Goal: Task Accomplishment & Management: Manage account settings

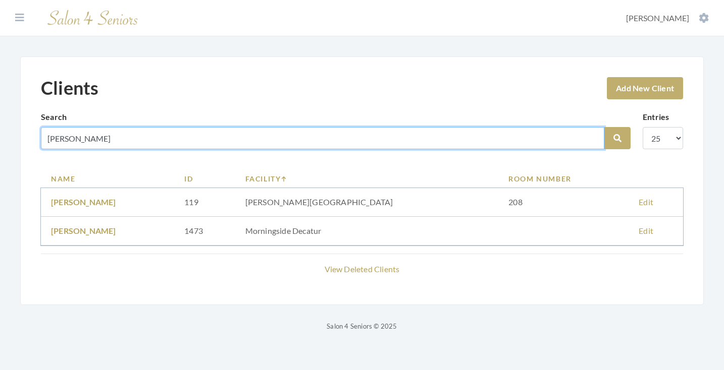
click at [591, 137] on input "GERTRUDE" at bounding box center [322, 138] width 563 height 22
type input "[PERSON_NAME]"
click at [617, 138] on button "Search" at bounding box center [617, 138] width 26 height 22
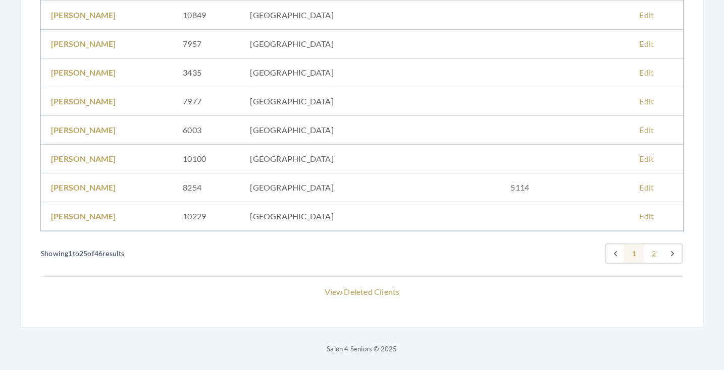
scroll to position [676, 0]
click at [654, 254] on link "2" at bounding box center [653, 254] width 20 height 18
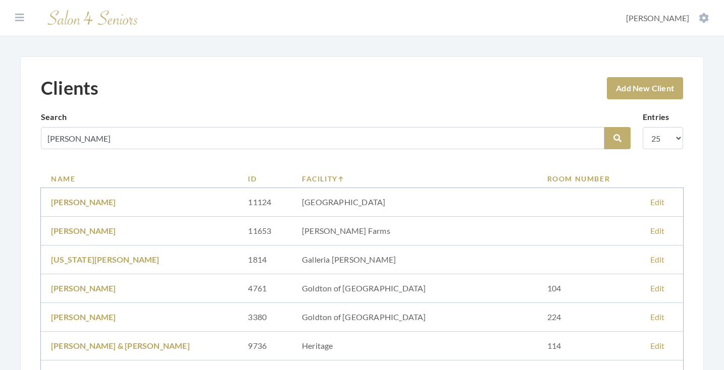
scroll to position [66, 0]
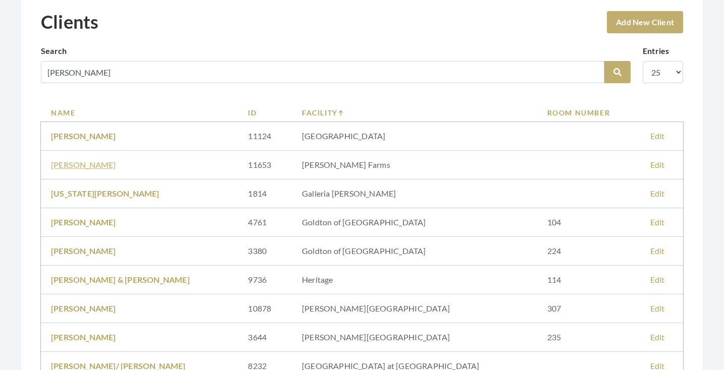
click at [90, 162] on link "Trudy Moore" at bounding box center [83, 165] width 65 height 10
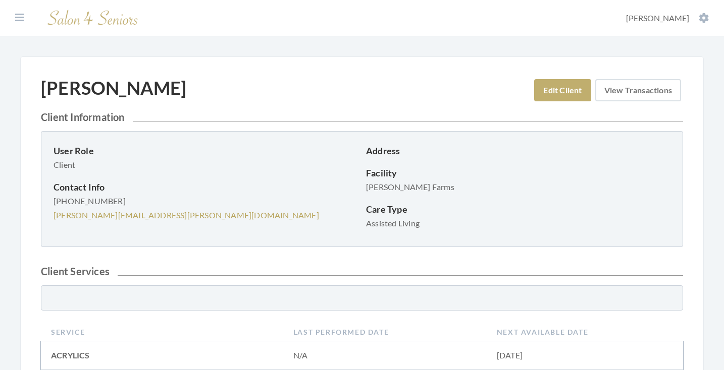
click at [622, 91] on link "View Transactions" at bounding box center [638, 90] width 86 height 22
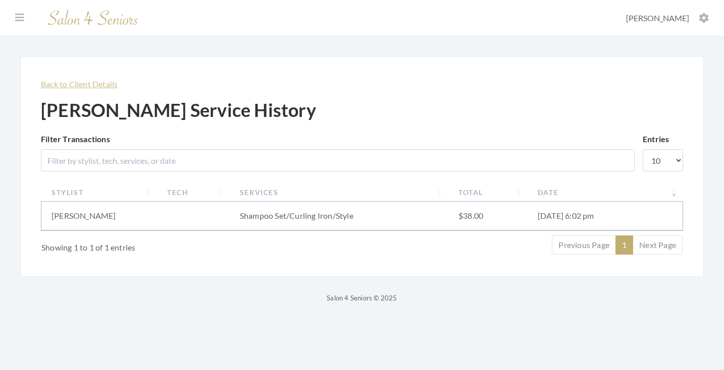
click at [98, 86] on link "Back to Client Details" at bounding box center [79, 84] width 77 height 10
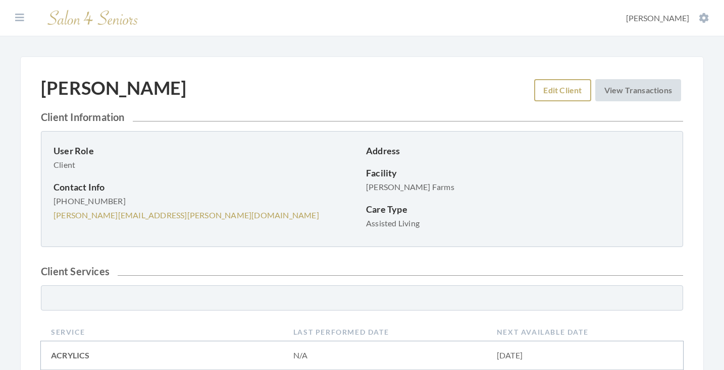
click at [551, 88] on link "Edit Client" at bounding box center [562, 90] width 57 height 22
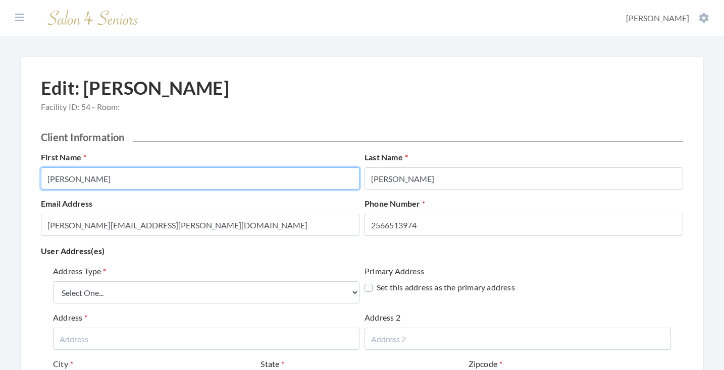
click at [192, 182] on input "Trudy" at bounding box center [200, 179] width 318 height 22
type input "t"
type input "TRUDY"
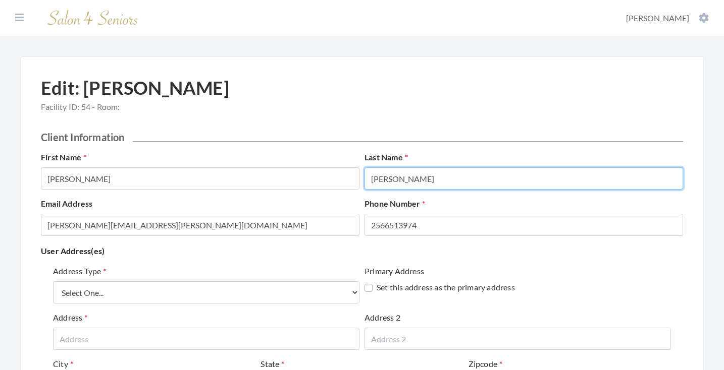
type input "MOORE"
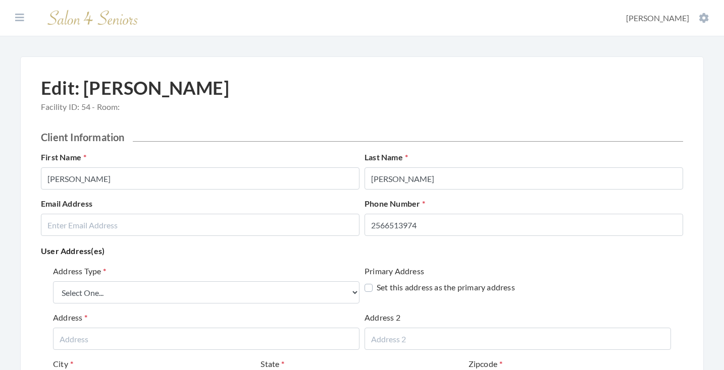
click at [203, 260] on div "User Address(es) Address Type Select One... Office Address Home Address Billing…" at bounding box center [362, 354] width 642 height 220
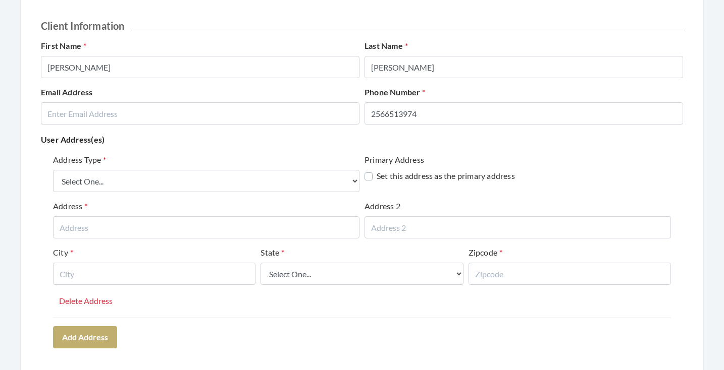
scroll to position [119, 0]
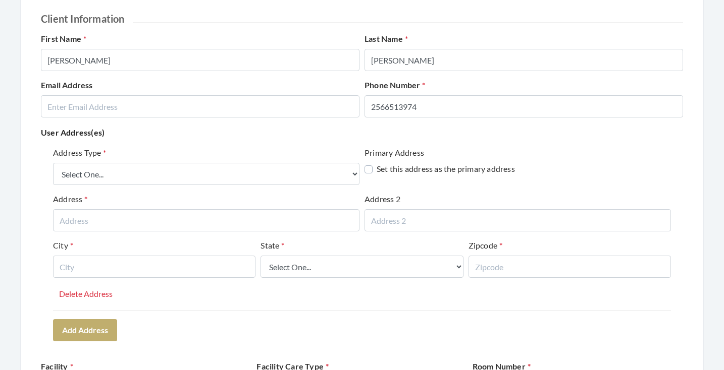
click at [175, 161] on div "Address Type Select One... Office Address Home Address Billing Address" at bounding box center [206, 166] width 306 height 38
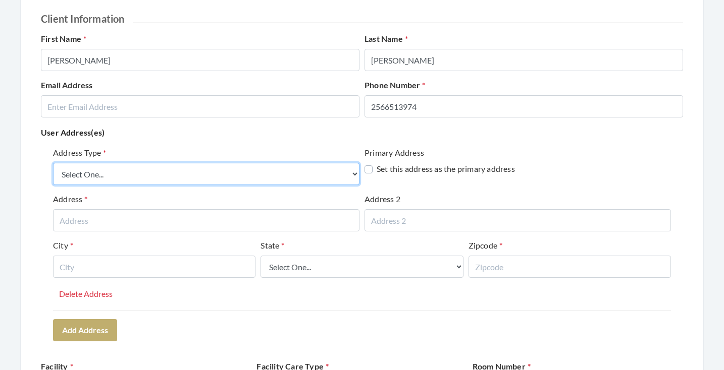
select select "billing"
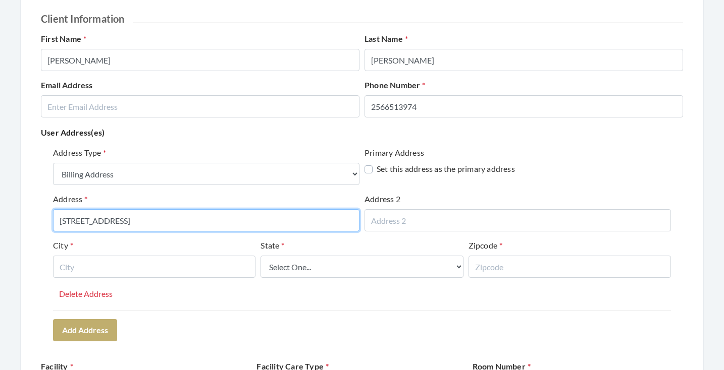
type input "6091 MOORS MILL ROAD"
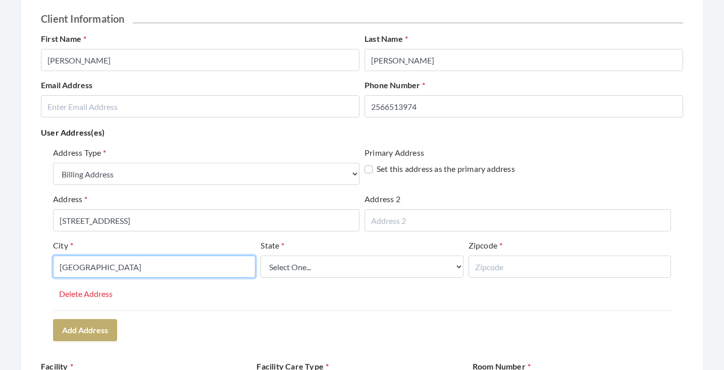
type input "HUNTSVILLE"
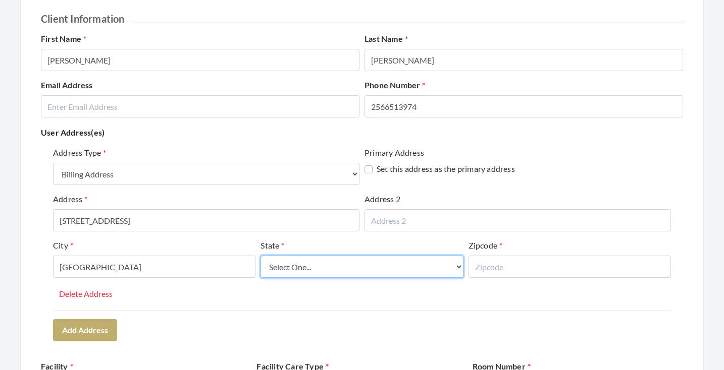
select select "al"
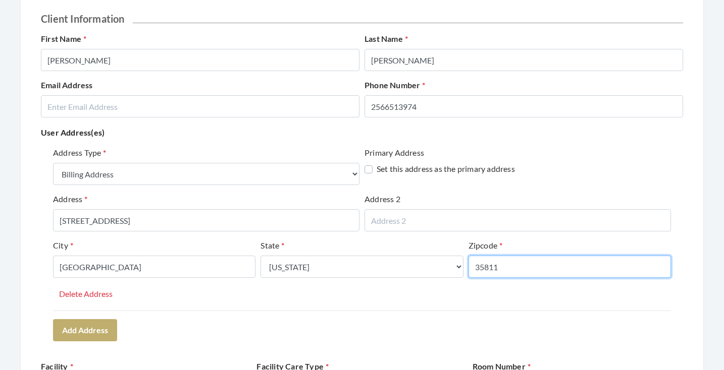
type input "35811"
click at [255, 312] on div "Address Type Select One... Office Address Home Address Billing Address Primary …" at bounding box center [362, 244] width 642 height 202
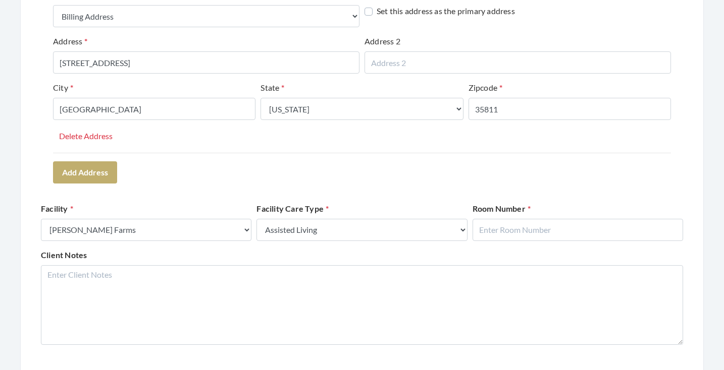
scroll to position [367, 0]
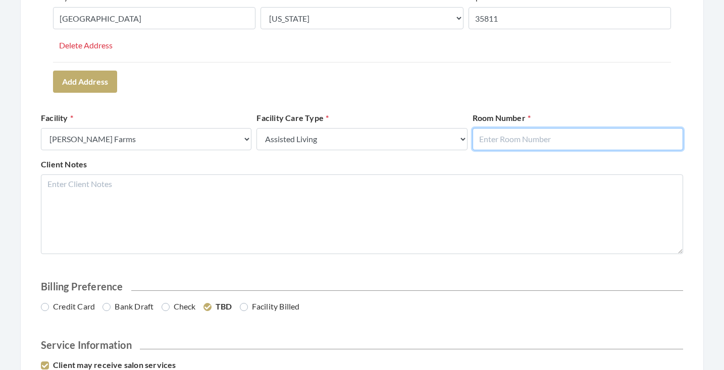
click at [579, 135] on input "text" at bounding box center [577, 139] width 210 height 22
type input "331"
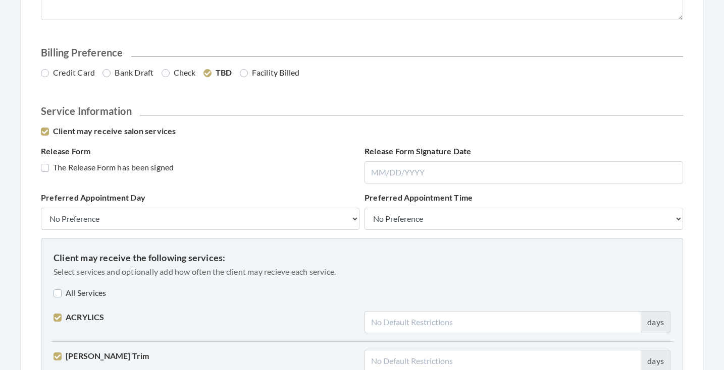
scroll to position [602, 0]
click at [123, 72] on label "Bank Draft" at bounding box center [127, 73] width 51 height 12
radio input "true"
click at [132, 165] on label "The Release Form has been signed" at bounding box center [107, 167] width 133 height 12
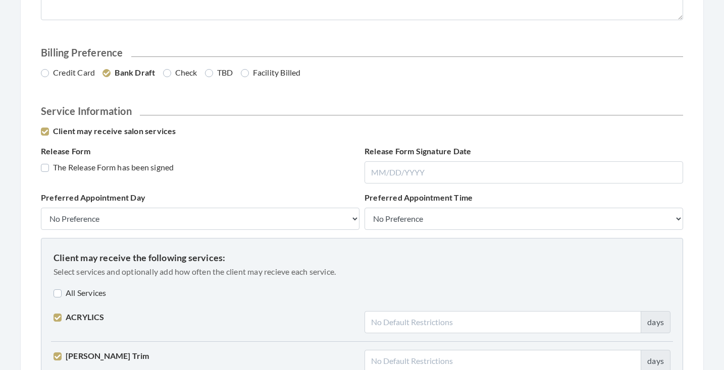
checkbox input "true"
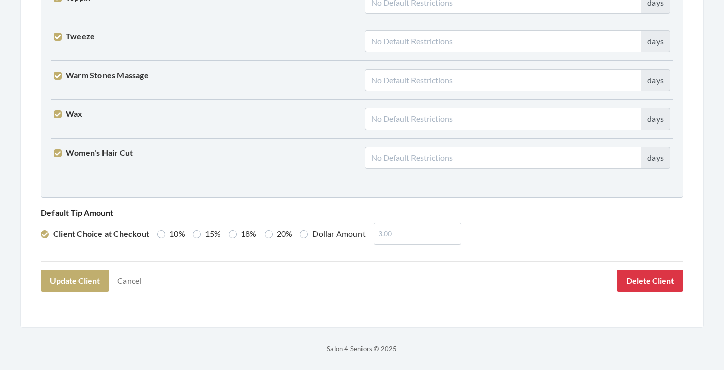
scroll to position [2592, 0]
click at [206, 234] on label "15%" at bounding box center [207, 235] width 28 height 12
radio input "true"
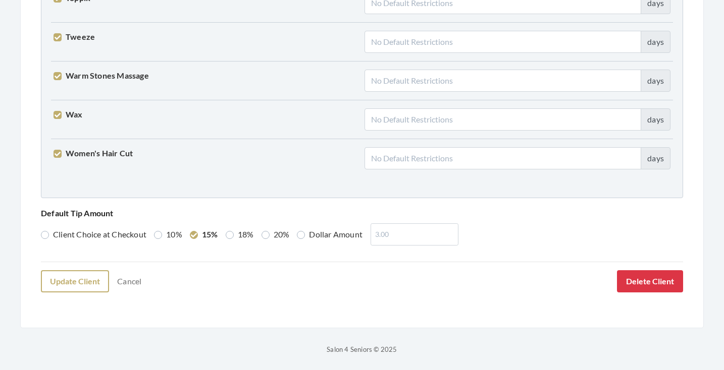
click at [97, 272] on button "Update Client" at bounding box center [75, 281] width 68 height 22
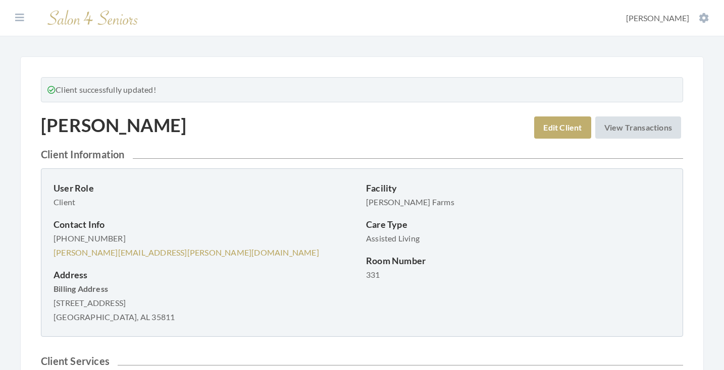
click at [273, 207] on p "Client" at bounding box center [205, 202] width 304 height 14
click at [13, 15] on button at bounding box center [19, 17] width 15 height 11
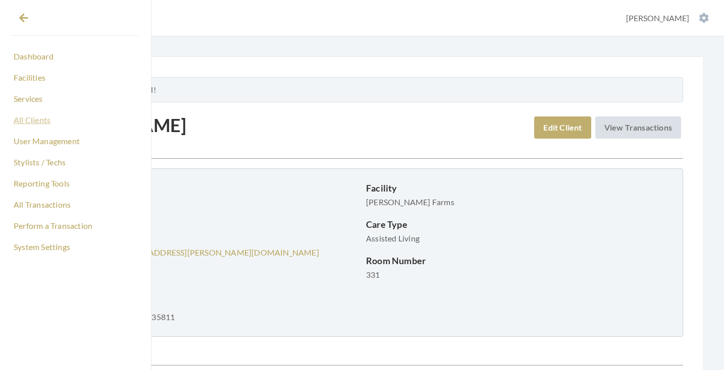
click at [36, 125] on link "All Clients" at bounding box center [75, 120] width 127 height 17
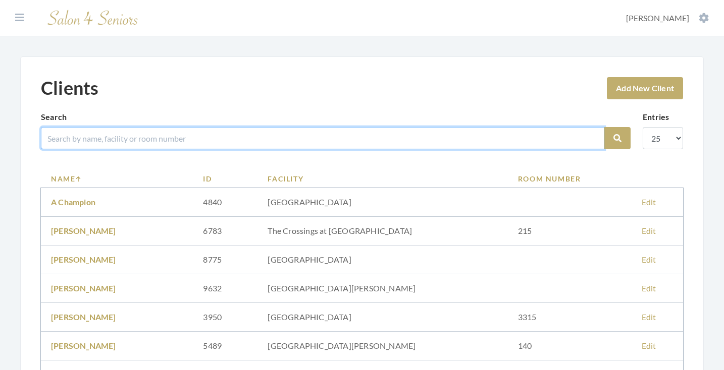
click at [184, 139] on input "search" at bounding box center [322, 138] width 563 height 22
type input "SUBLE"
click at [617, 138] on button "Search" at bounding box center [617, 138] width 26 height 22
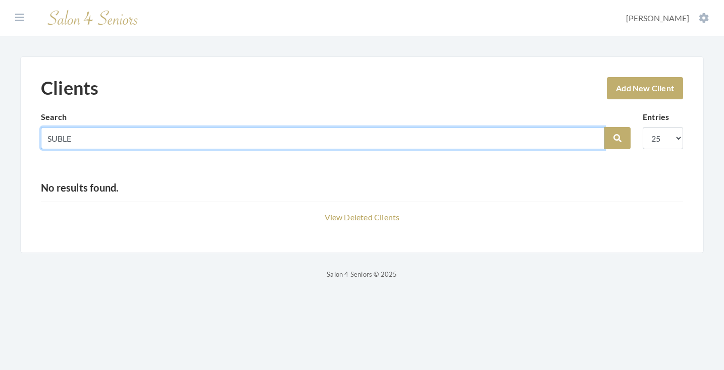
click at [57, 139] on input "SUBLE" at bounding box center [322, 138] width 563 height 22
type input "SYBLE"
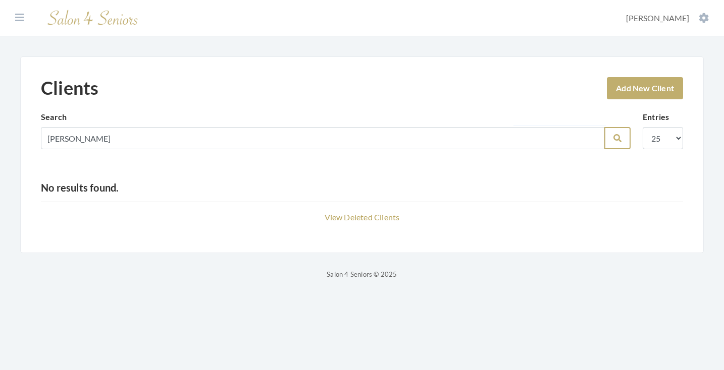
click at [611, 141] on button "Search" at bounding box center [617, 138] width 26 height 22
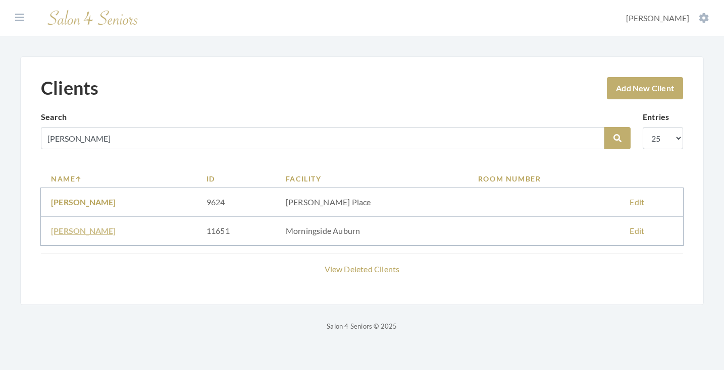
click at [107, 233] on link "[PERSON_NAME]" at bounding box center [83, 231] width 65 height 10
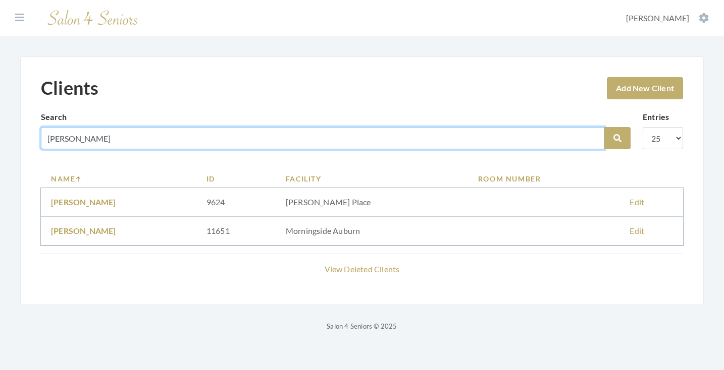
click at [590, 137] on input "SYBLE" at bounding box center [322, 138] width 563 height 22
type input "[PERSON_NAME]"
click at [617, 138] on button "Search" at bounding box center [617, 138] width 26 height 22
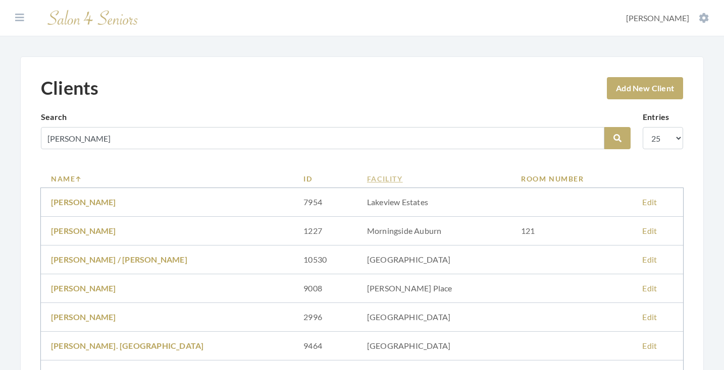
click at [367, 179] on link "Facility" at bounding box center [434, 179] width 134 height 11
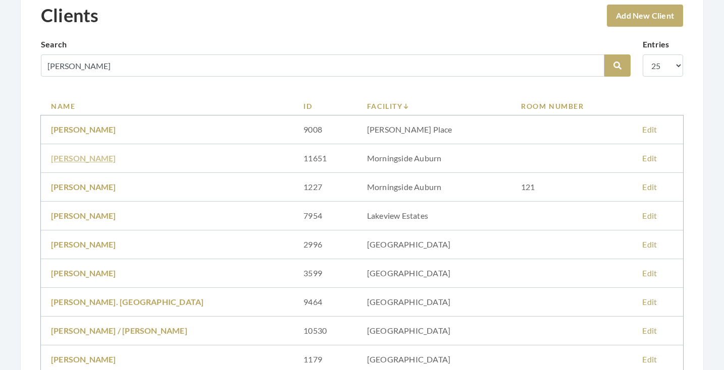
click at [106, 159] on link "[PERSON_NAME]" at bounding box center [83, 158] width 65 height 10
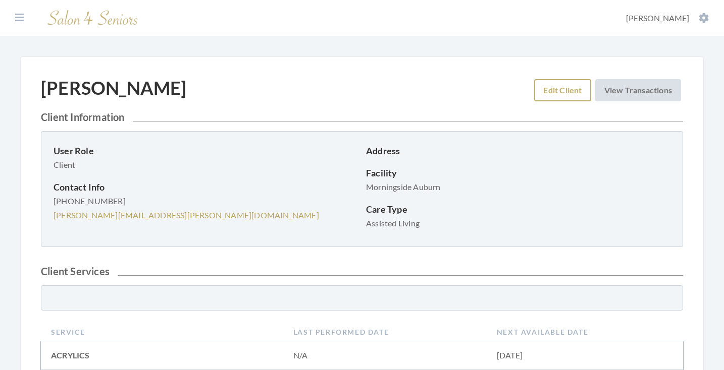
click at [553, 88] on link "Edit Client" at bounding box center [562, 90] width 57 height 22
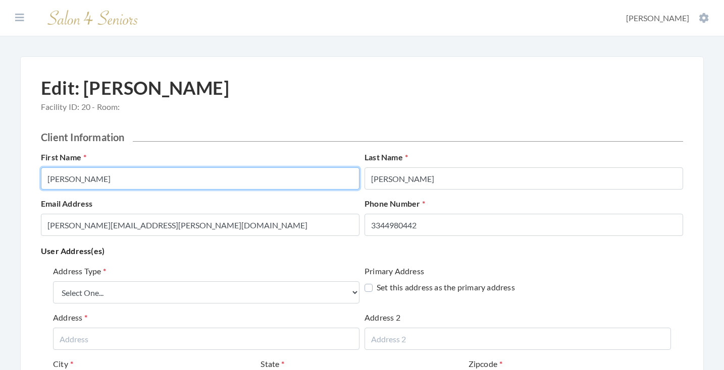
click at [234, 178] on input "[PERSON_NAME]" at bounding box center [200, 179] width 318 height 22
type input "SYBLE"
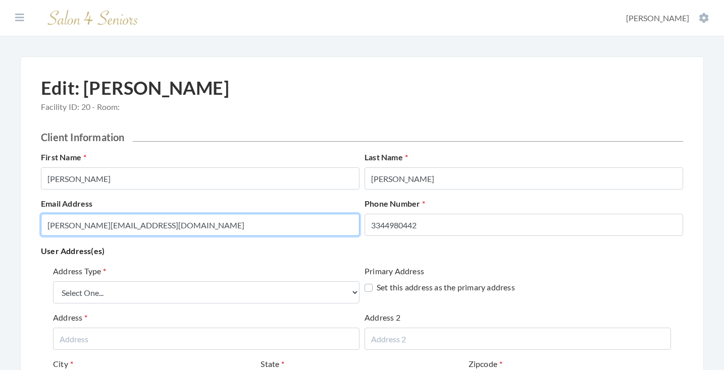
type input "LINDA.BATES1079@GMAIL.COM"
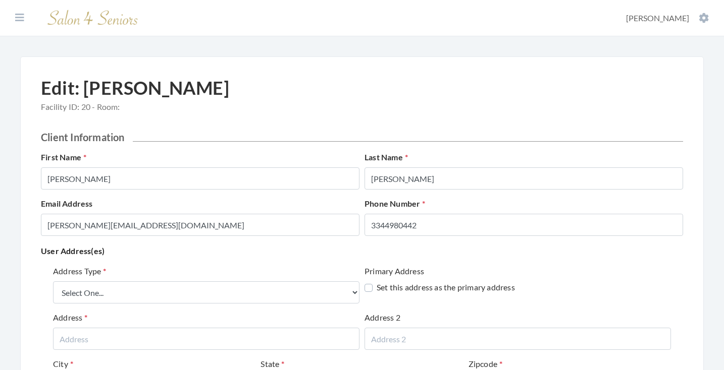
click at [241, 252] on p "User Address(es)" at bounding box center [362, 251] width 642 height 14
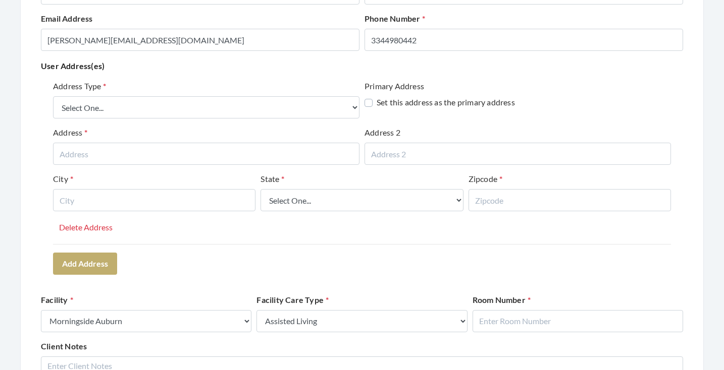
scroll to position [187, 0]
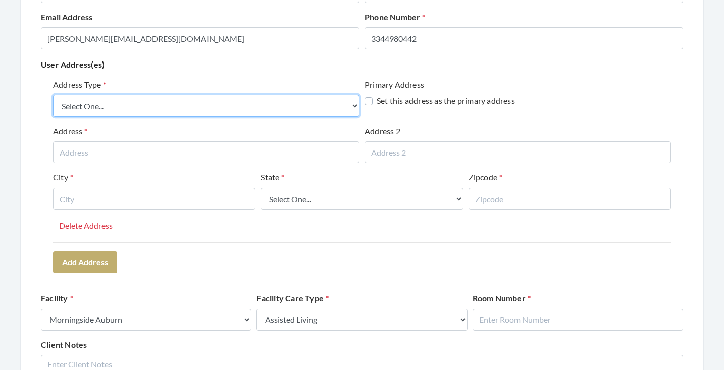
select select "billing"
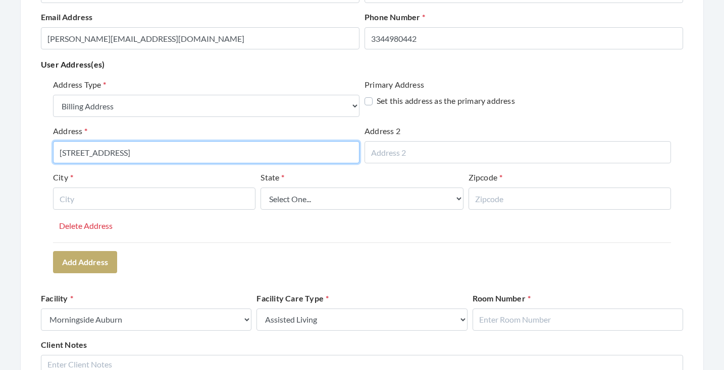
type input "38 KIPLING LANE"
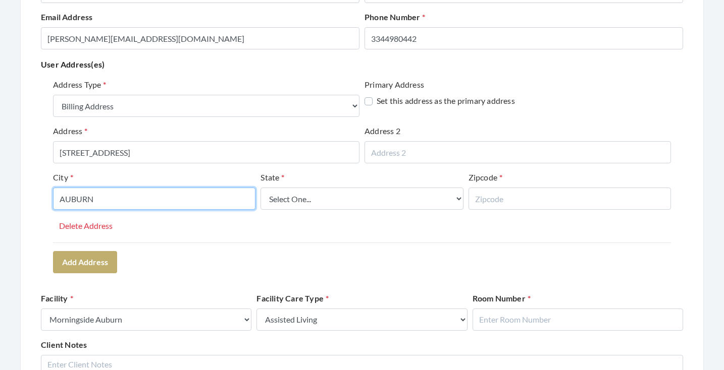
type input "AUBURN"
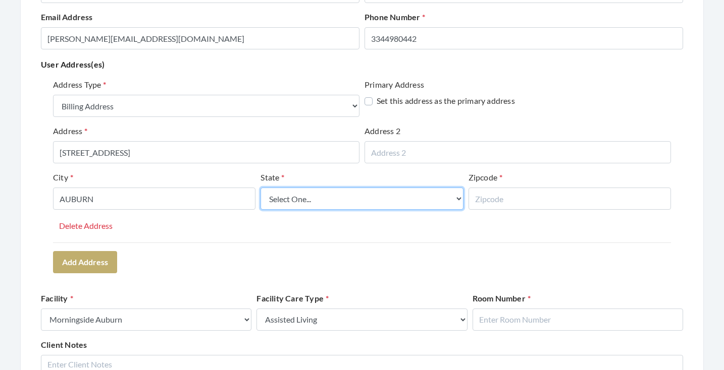
select select "al"
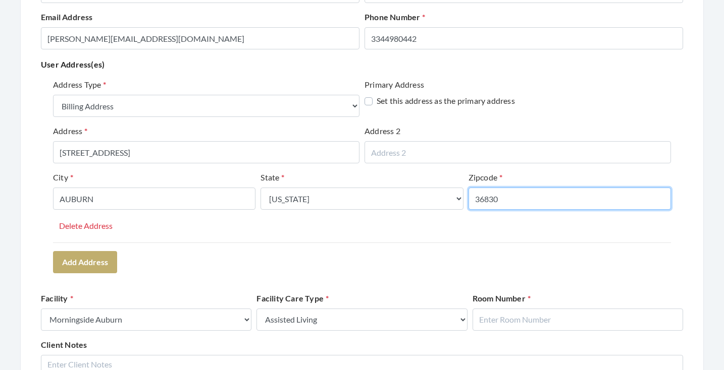
type input "36830"
click at [214, 236] on div "Address Type Select One... Office Address Home Address Billing Address Primary …" at bounding box center [362, 161] width 618 height 164
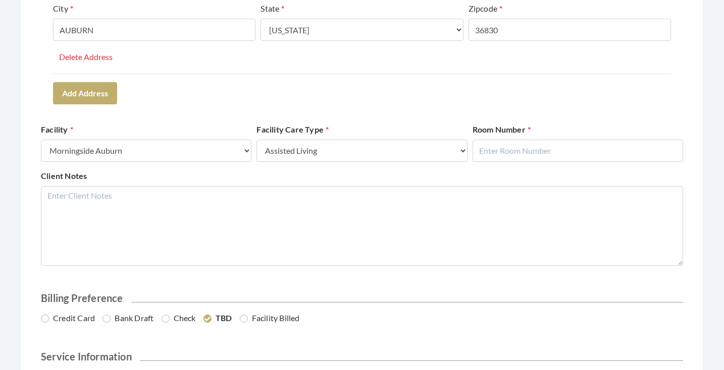
scroll to position [366, 0]
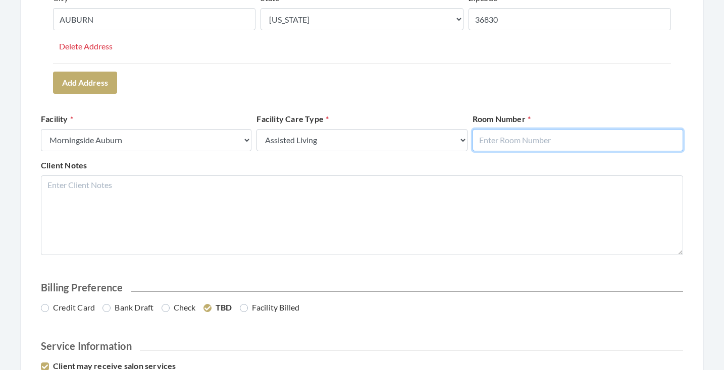
click at [512, 140] on input "text" at bounding box center [577, 140] width 210 height 22
type input "109"
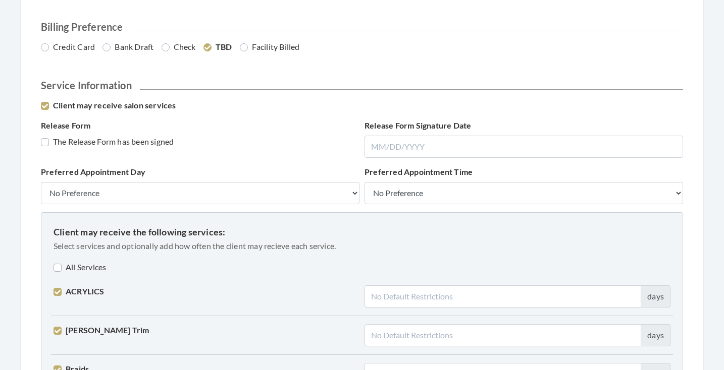
scroll to position [627, 0]
click at [131, 42] on label "Bank Draft" at bounding box center [127, 47] width 51 height 12
radio input "true"
click at [122, 138] on label "The Release Form has been signed" at bounding box center [107, 142] width 133 height 12
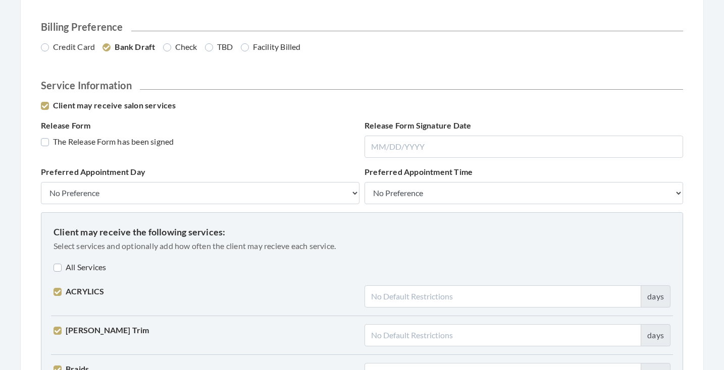
checkbox input "true"
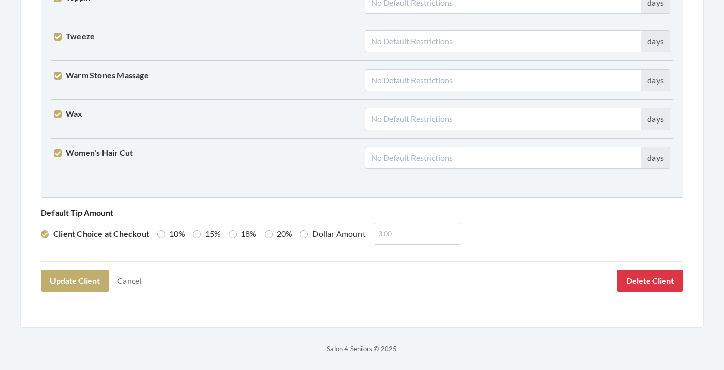
scroll to position [2592, 0]
click at [154, 231] on div "Default Tip Amount Client Choice at Checkout 10% 15% 18% 20% Dollar Amount" at bounding box center [361, 225] width 647 height 39
click at [159, 234] on label "10%" at bounding box center [171, 235] width 28 height 12
radio input "true"
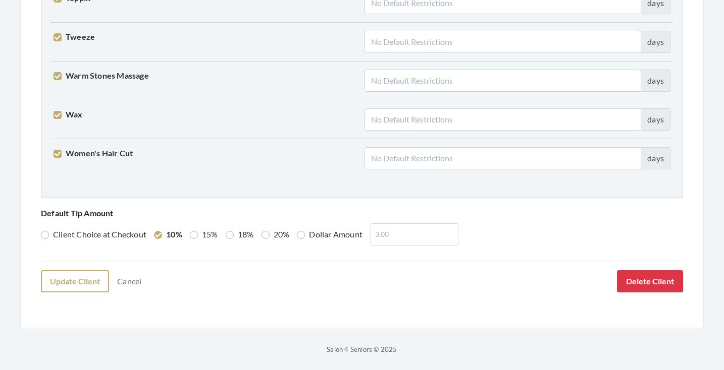
click at [105, 275] on button "Update Client" at bounding box center [75, 281] width 68 height 22
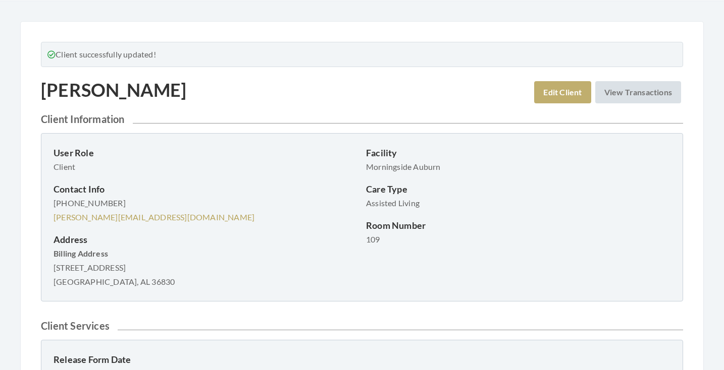
scroll to position [35, 0]
click at [266, 167] on p "Client" at bounding box center [205, 167] width 304 height 14
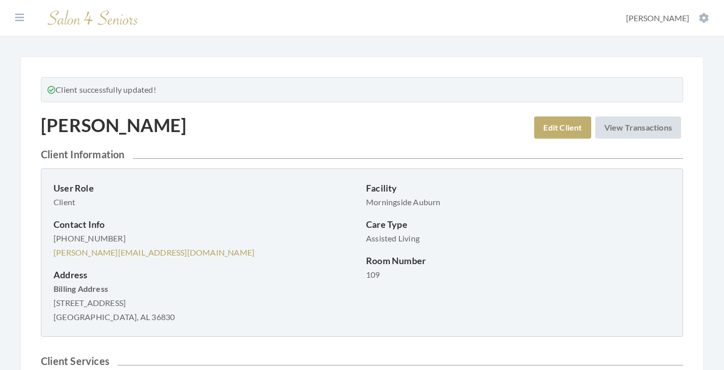
scroll to position [0, 0]
click at [19, 15] on icon at bounding box center [19, 18] width 9 height 10
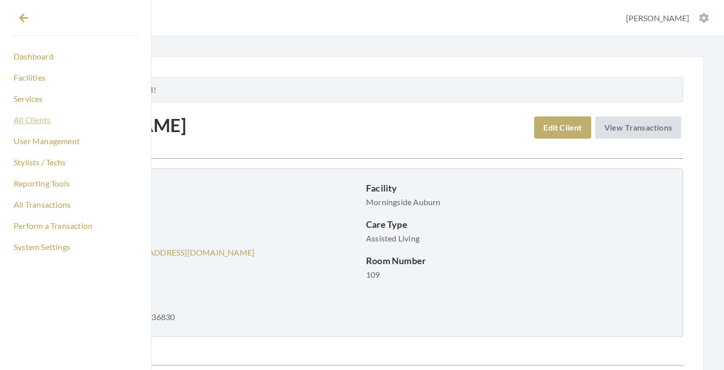
click at [35, 122] on link "All Clients" at bounding box center [75, 120] width 127 height 17
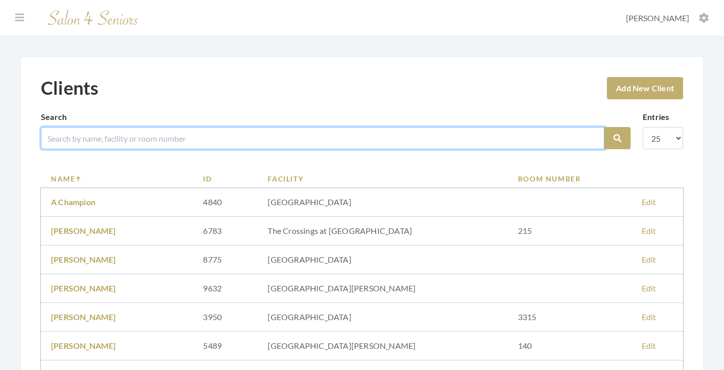
click at [188, 136] on input "search" at bounding box center [322, 138] width 563 height 22
type input "[PERSON_NAME]"
click at [617, 138] on button "Search" at bounding box center [617, 138] width 26 height 22
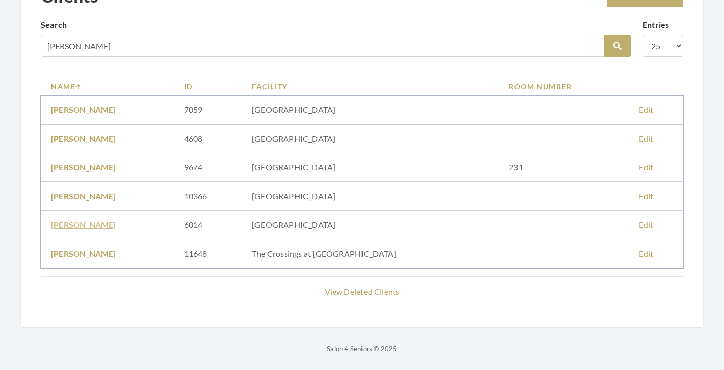
scroll to position [92, 0]
click at [94, 251] on link "RONALD BOWEN" at bounding box center [83, 254] width 65 height 10
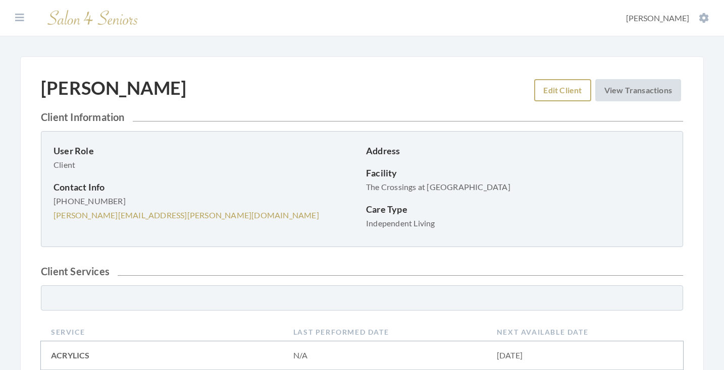
click at [541, 92] on link "Edit Client" at bounding box center [562, 90] width 57 height 22
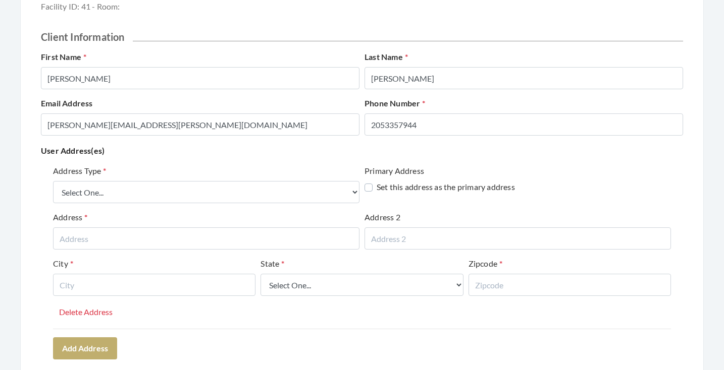
scroll to position [102, 0]
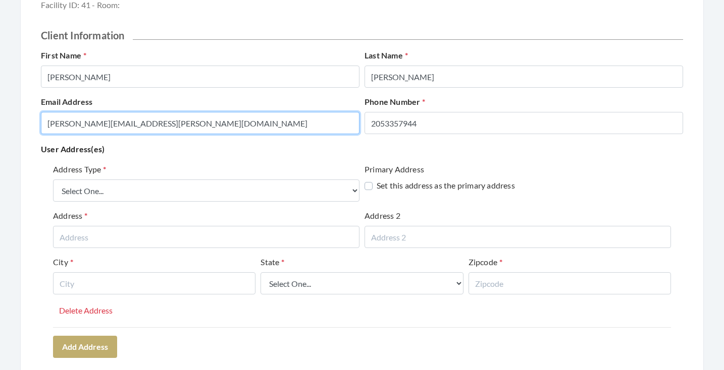
click at [241, 127] on input "RONALD.BOWEN.2053357944@salon4seniors.com" at bounding box center [200, 123] width 318 height 22
type input "[EMAIL_ADDRESS][DOMAIN_NAME]"
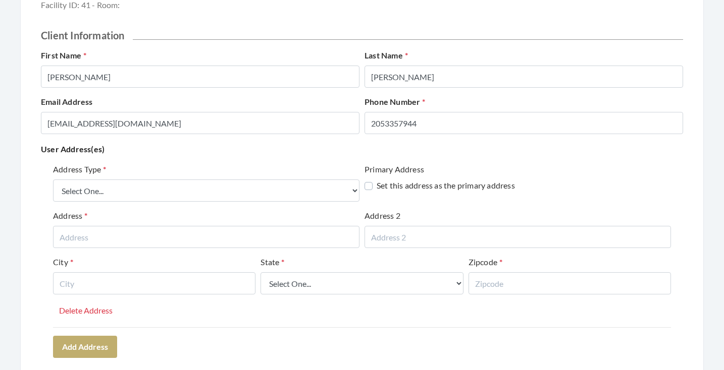
click at [201, 148] on p "User Address(es)" at bounding box center [362, 149] width 642 height 14
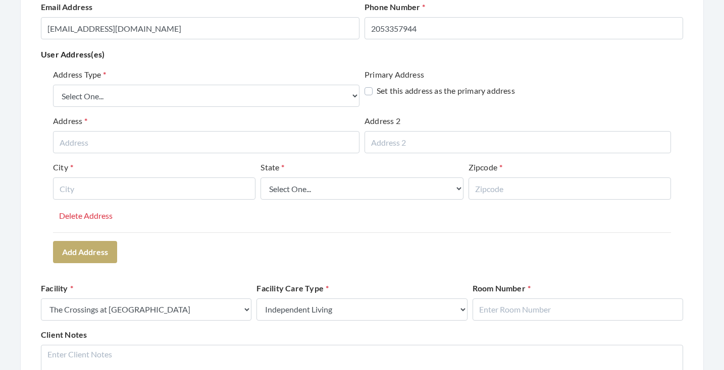
scroll to position [201, 0]
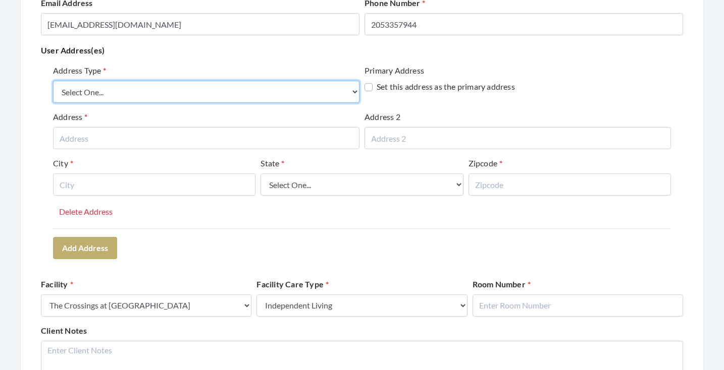
select select "billing"
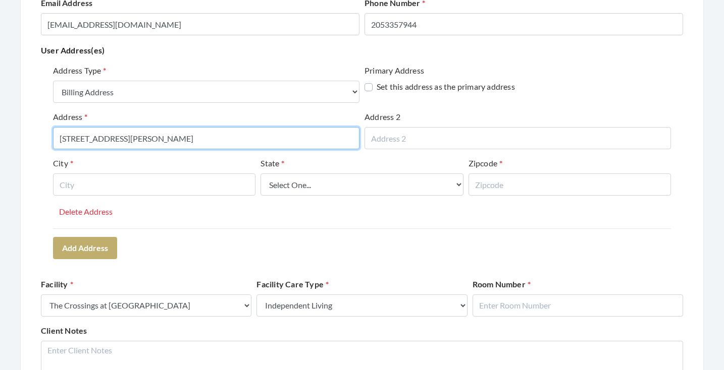
type input "[STREET_ADDRESS][PERSON_NAME]"
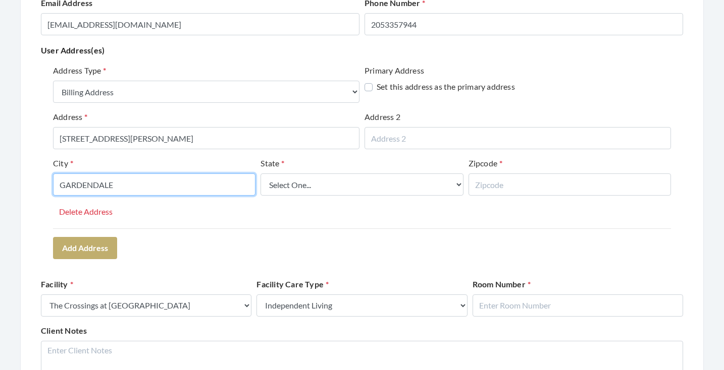
type input "GARDENDALE"
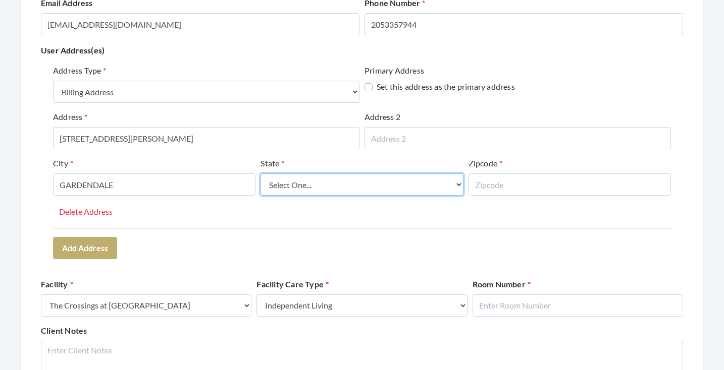
select select "al"
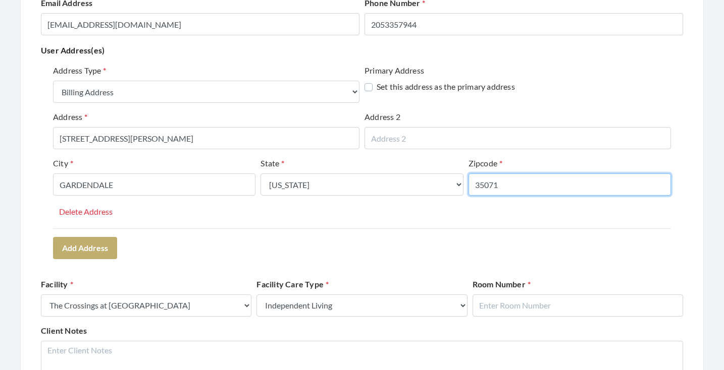
type input "35071"
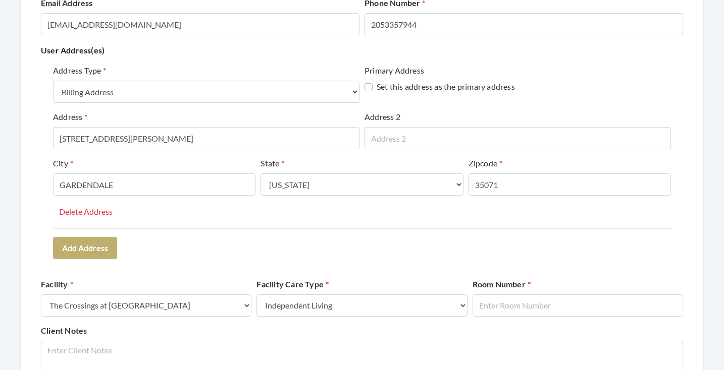
click at [207, 233] on div "Address Type Select One... Office Address Home Address Billing Address Primary …" at bounding box center [362, 162] width 642 height 202
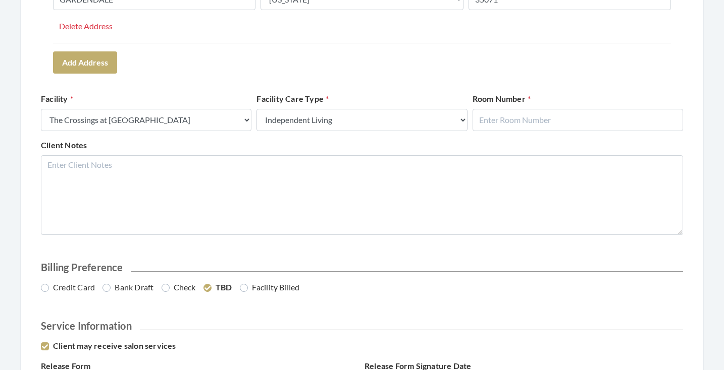
scroll to position [414, 0]
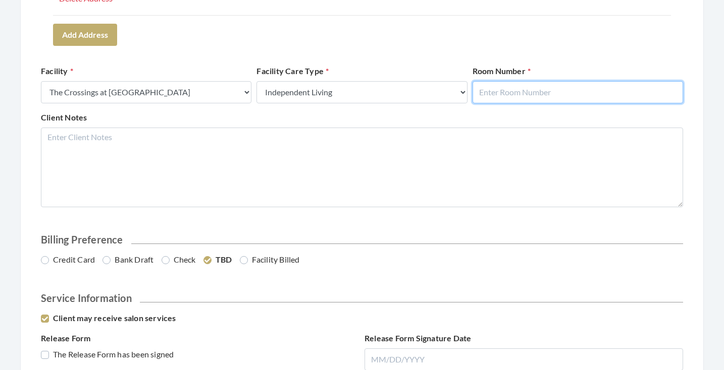
click at [549, 94] on input "text" at bounding box center [577, 92] width 210 height 22
type input "3029"
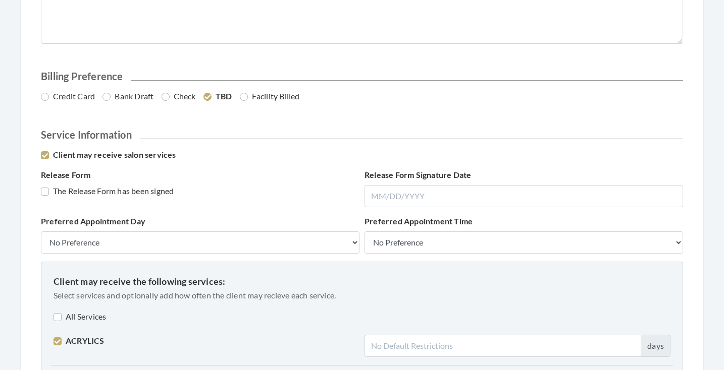
scroll to position [614, 0]
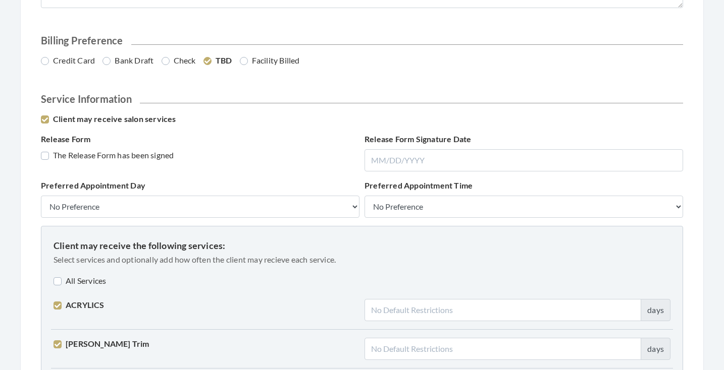
click at [82, 55] on label "Credit Card" at bounding box center [68, 61] width 54 height 12
radio input "true"
click at [105, 152] on label "The Release Form has been signed" at bounding box center [107, 155] width 133 height 12
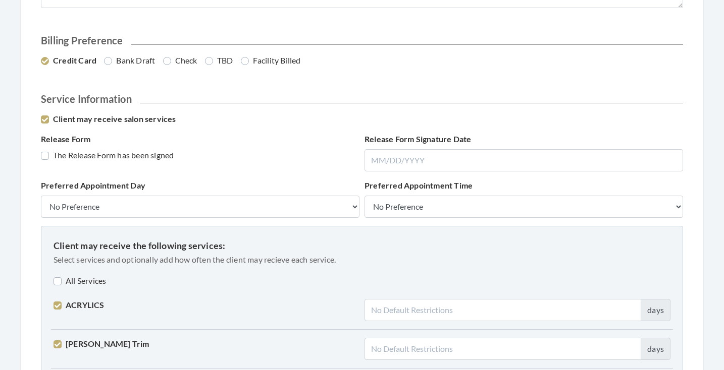
checkbox input "true"
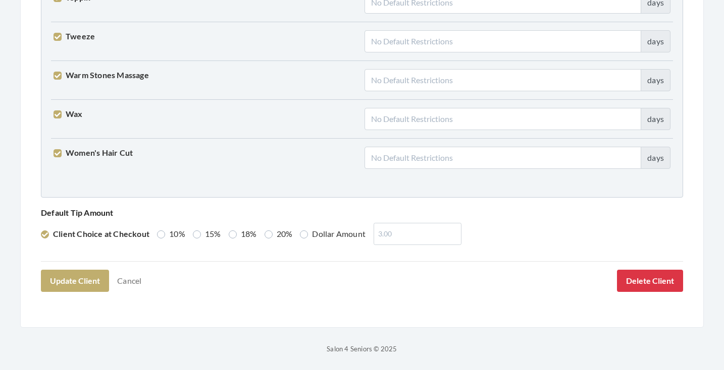
scroll to position [2592, 0]
click at [274, 234] on label "20%" at bounding box center [278, 235] width 28 height 12
radio input "true"
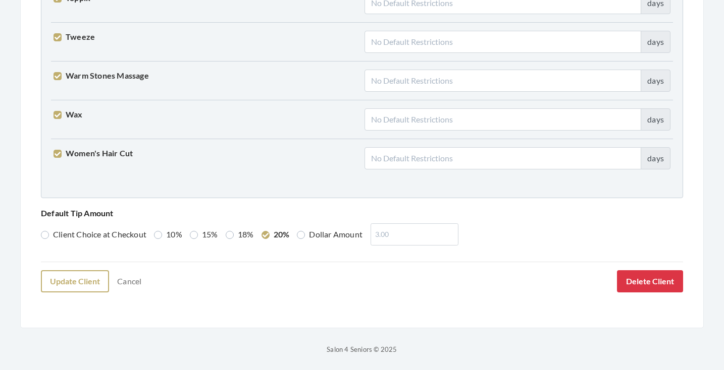
click at [89, 282] on button "Update Client" at bounding box center [75, 281] width 68 height 22
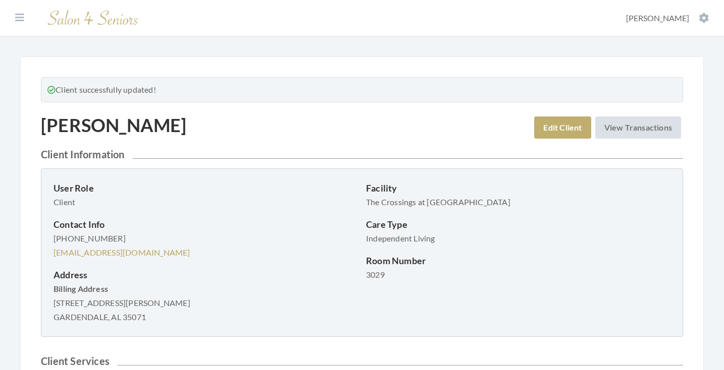
click at [280, 182] on p "User Role" at bounding box center [205, 188] width 304 height 14
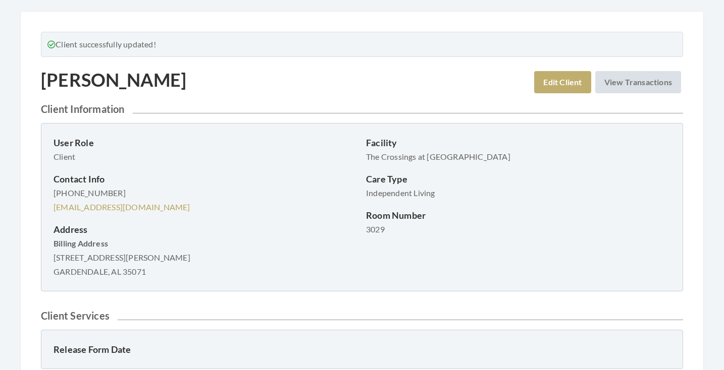
scroll to position [49, 0]
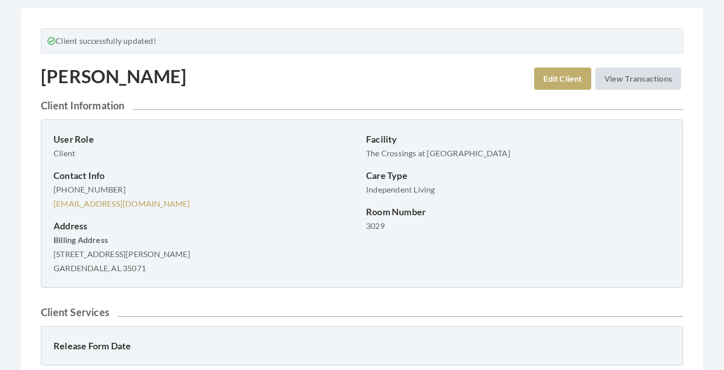
click at [298, 193] on p "[PHONE_NUMBER] [EMAIL_ADDRESS][DOMAIN_NAME]" at bounding box center [205, 197] width 304 height 28
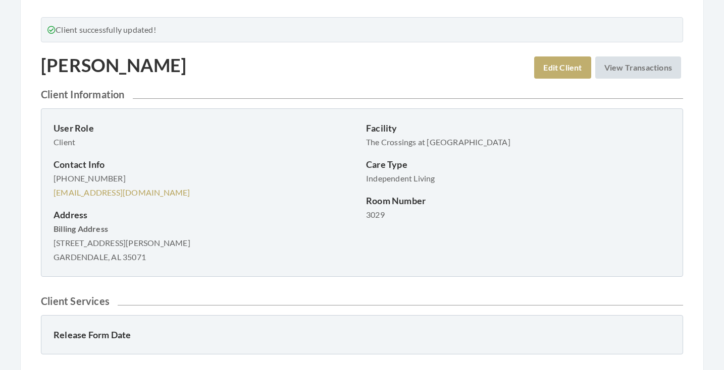
scroll to position [61, 0]
